Goal: Entertainment & Leisure: Consume media (video, audio)

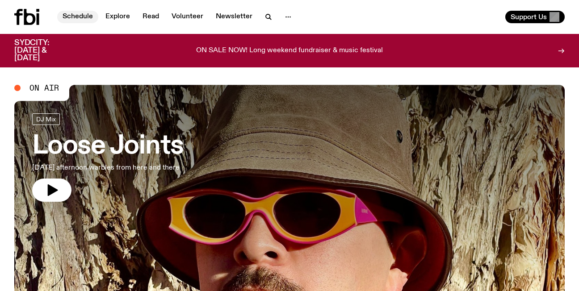
click at [82, 16] on link "Schedule" at bounding box center [77, 17] width 41 height 13
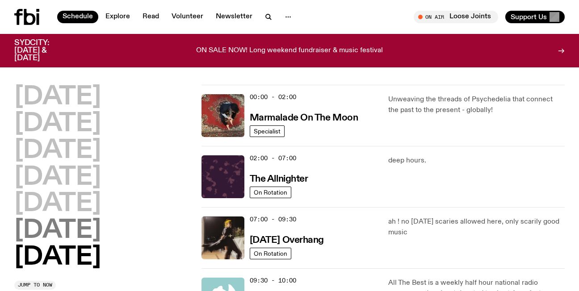
click at [69, 231] on h2 "[DATE]" at bounding box center [57, 230] width 87 height 25
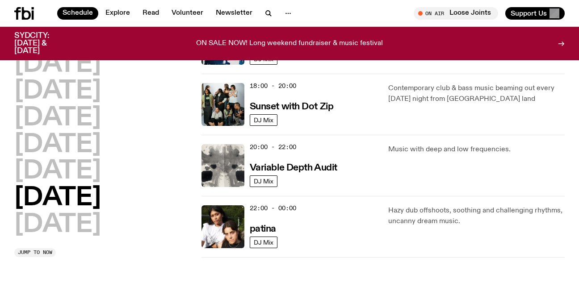
scroll to position [585, 0]
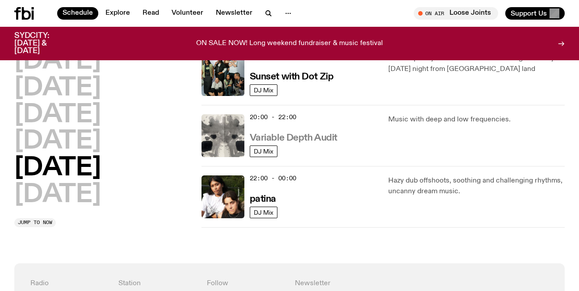
click at [283, 137] on h3 "Variable Depth Audit" at bounding box center [294, 138] width 88 height 9
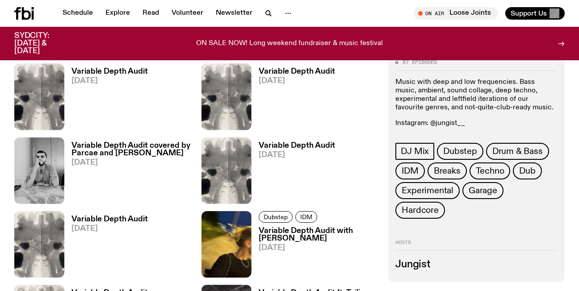
scroll to position [452, 0]
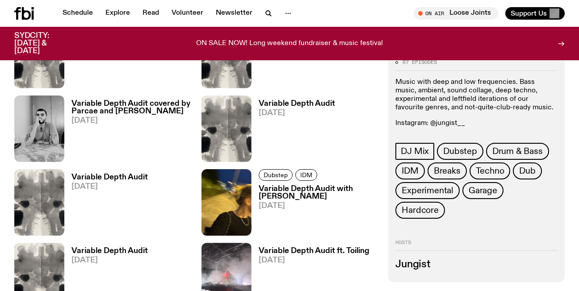
click at [280, 188] on h3 "Variable Depth Audit with [PERSON_NAME]" at bounding box center [318, 192] width 119 height 15
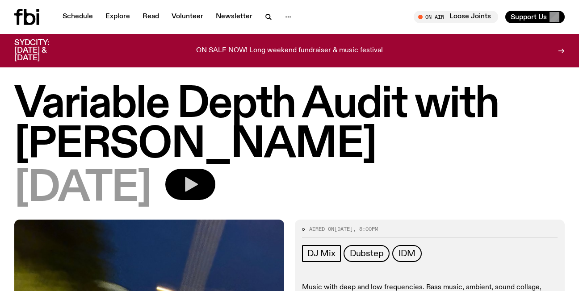
click at [198, 184] on icon "button" at bounding box center [191, 184] width 13 height 15
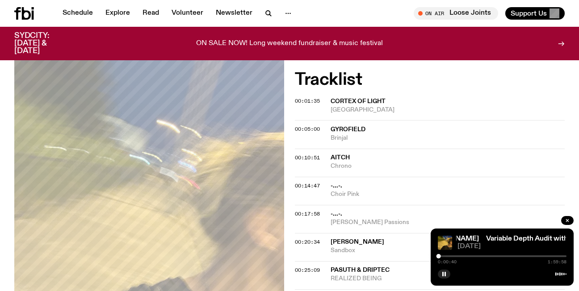
scroll to position [309, 0]
